Goal: Task Accomplishment & Management: Manage account settings

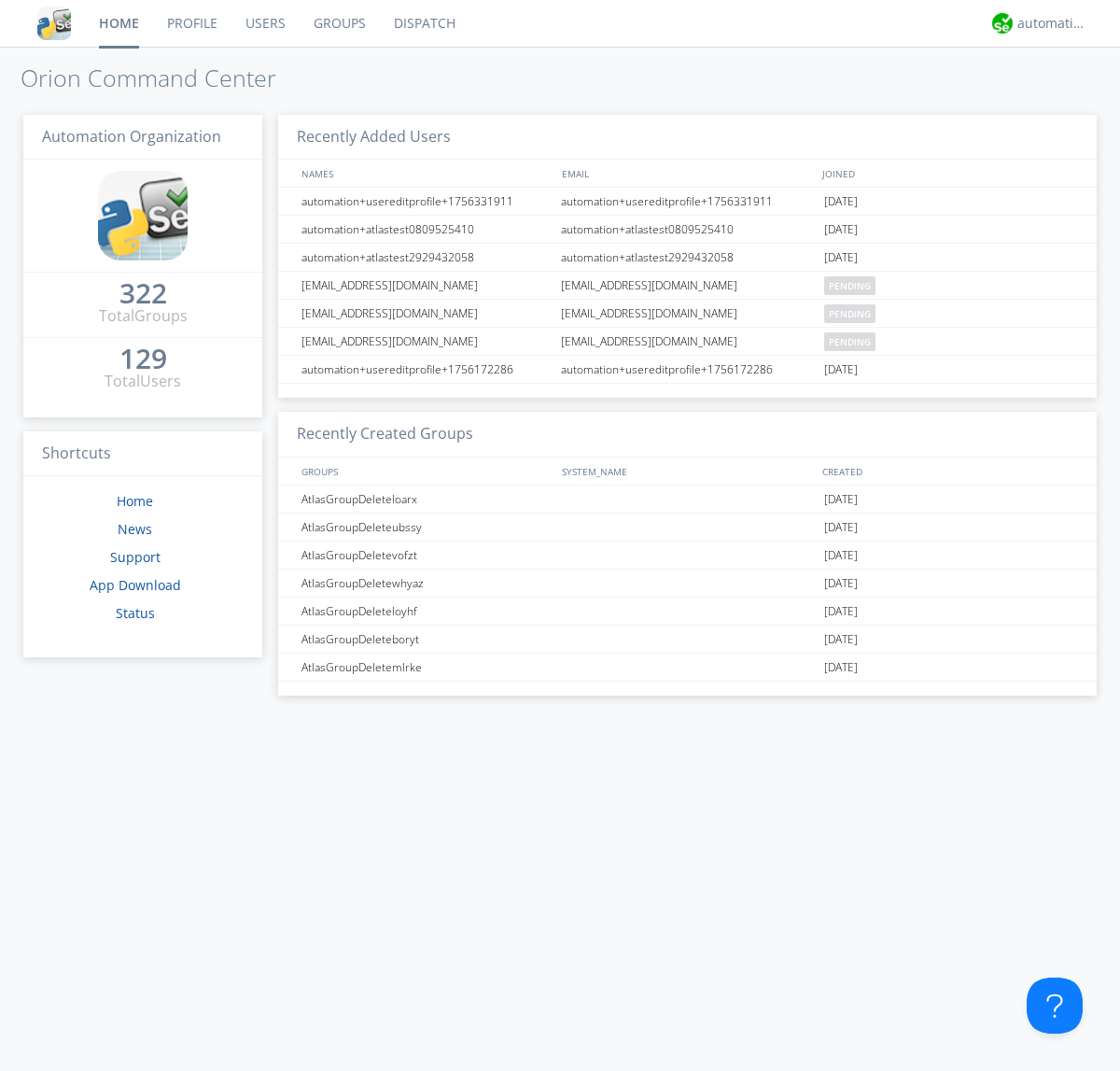
click at [338, 24] on link "Groups" at bounding box center [339, 23] width 80 height 46
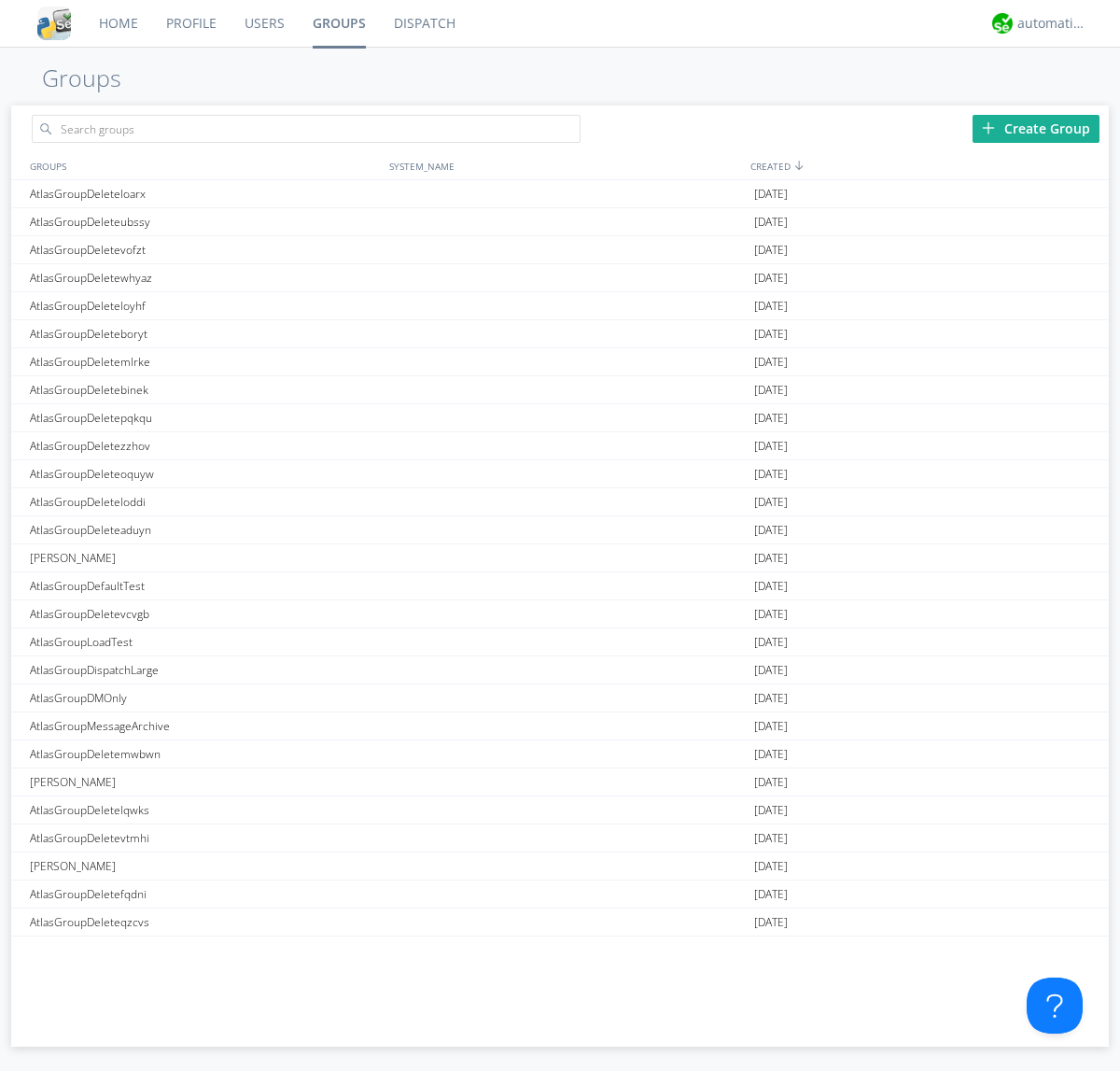
click at [1036, 128] on div "Create Group" at bounding box center [1035, 129] width 127 height 28
click at [338, 24] on link "Groups" at bounding box center [339, 23] width 81 height 46
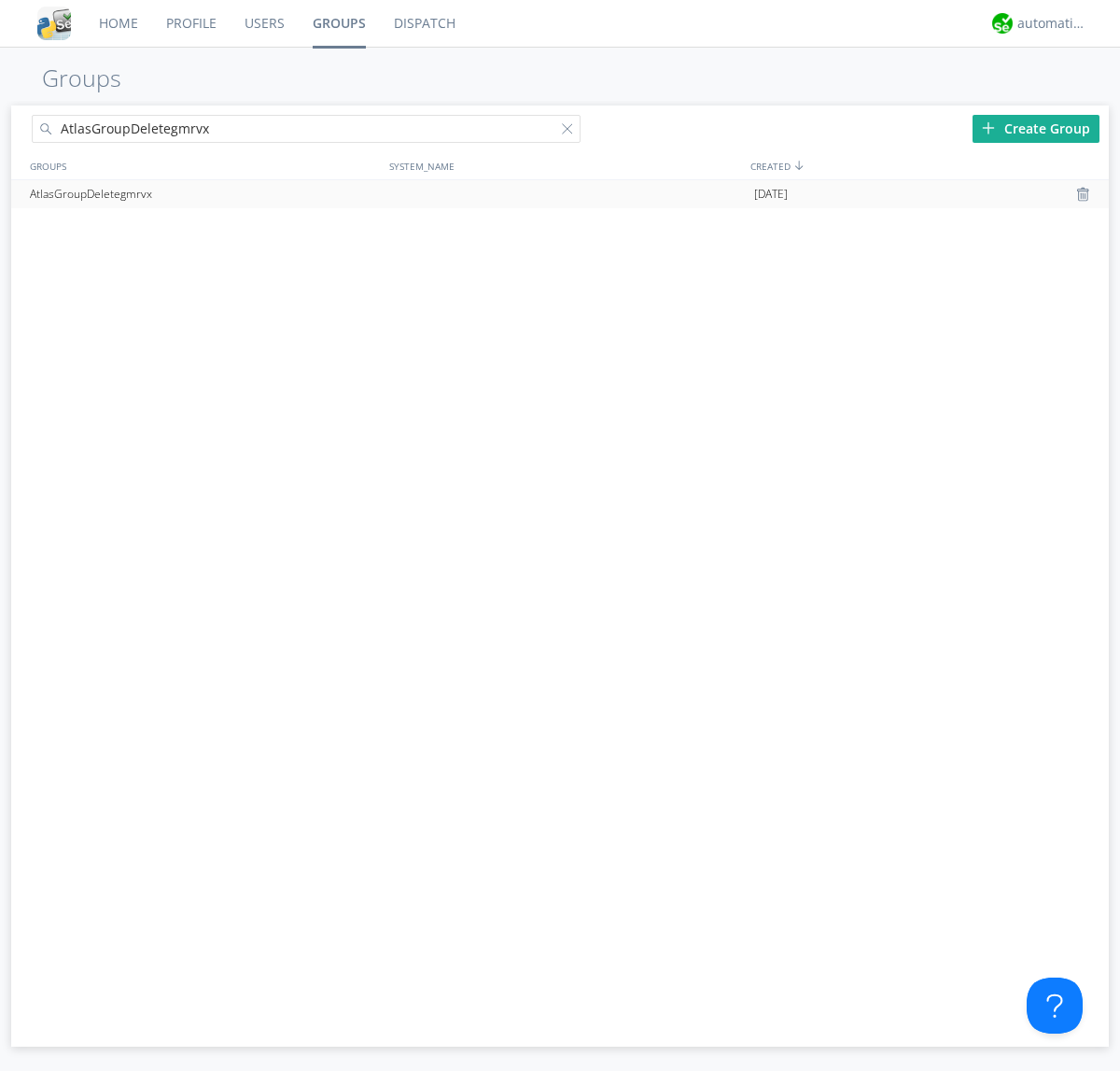
type input "AtlasGroupDeletegmrvx"
click at [1085, 194] on div at bounding box center [1086, 194] width 19 height 15
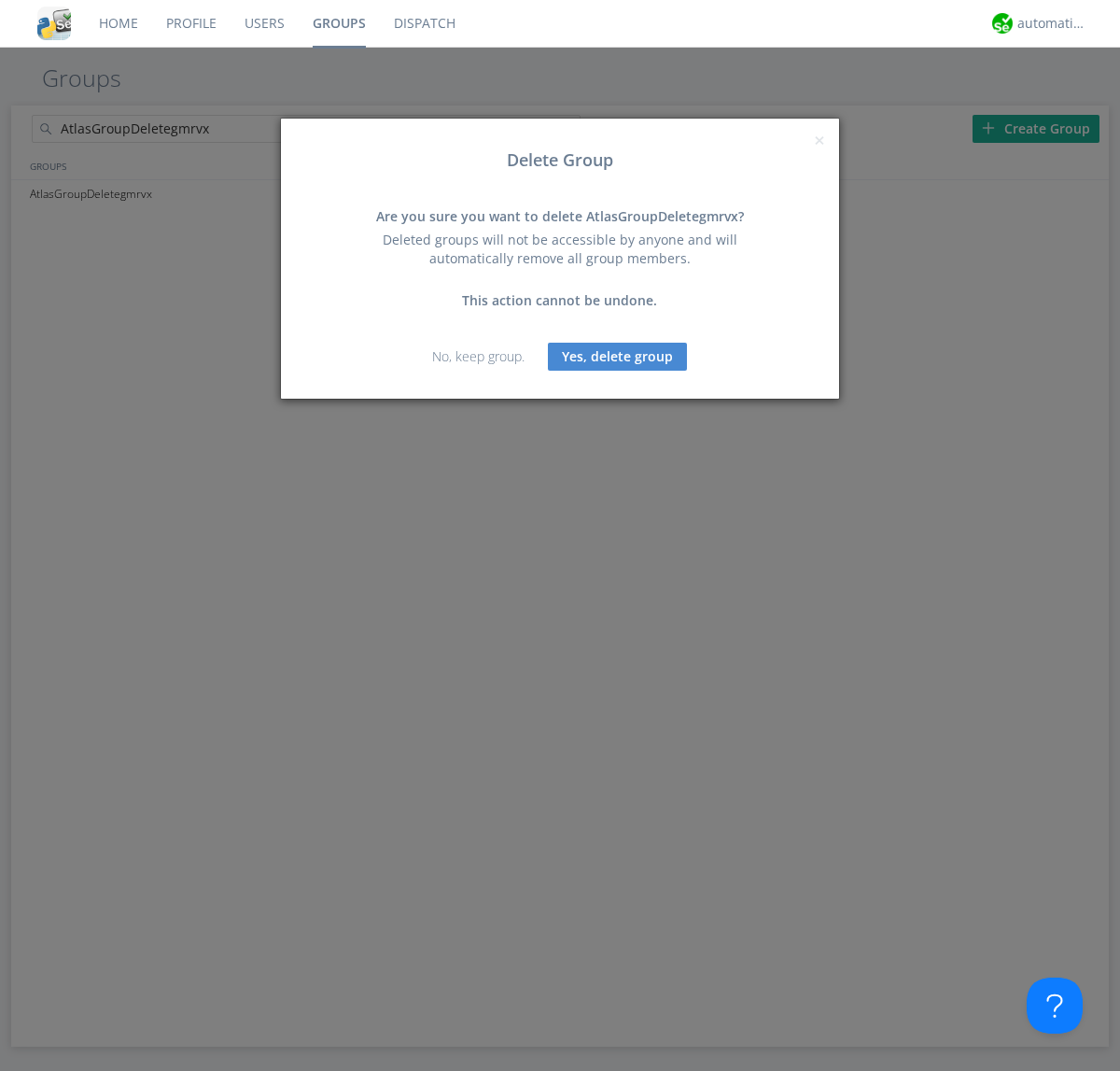
click at [618, 356] on button "Yes, delete group" at bounding box center [617, 357] width 139 height 28
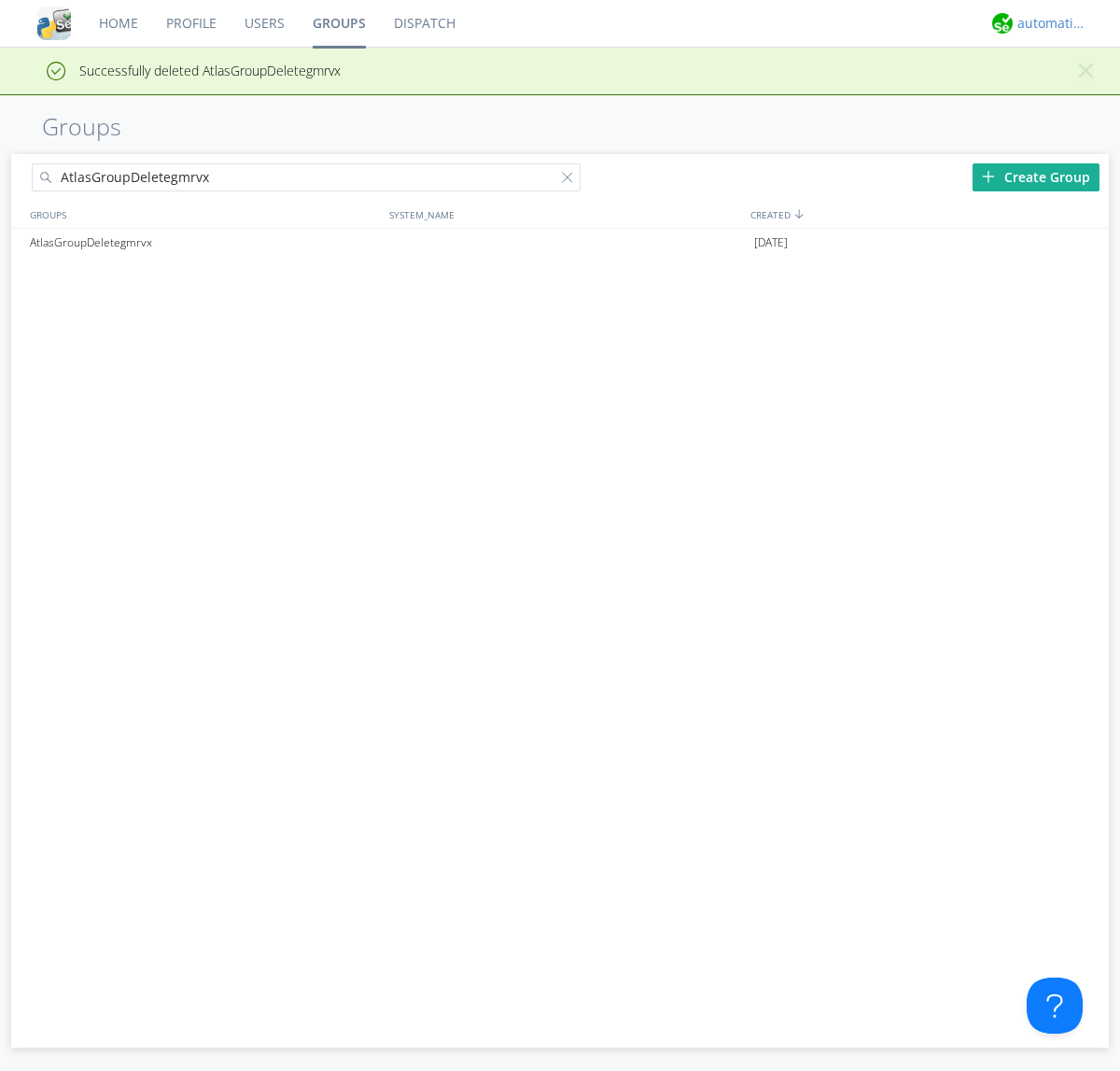
click at [1047, 24] on div "automation+atlas" at bounding box center [1052, 23] width 70 height 19
